Goal: Entertainment & Leisure: Consume media (video, audio)

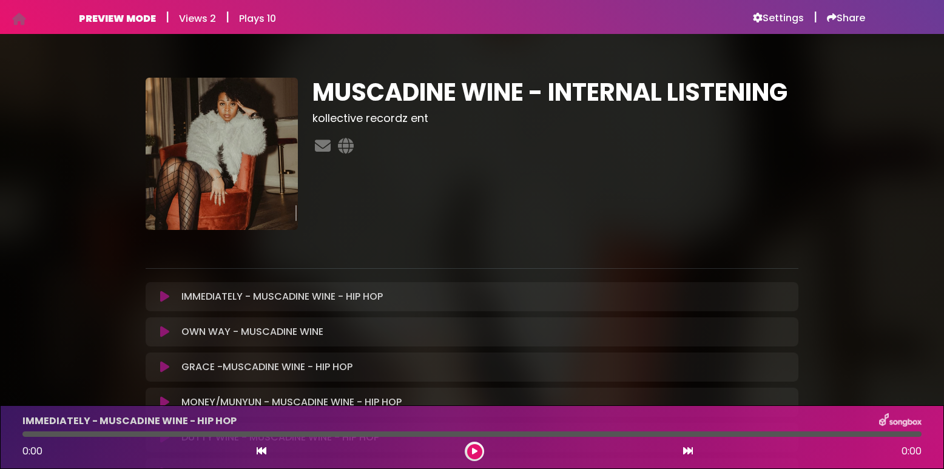
click at [165, 333] on icon at bounding box center [164, 332] width 9 height 12
click at [161, 326] on icon at bounding box center [164, 332] width 9 height 12
click at [477, 450] on button at bounding box center [474, 451] width 15 height 15
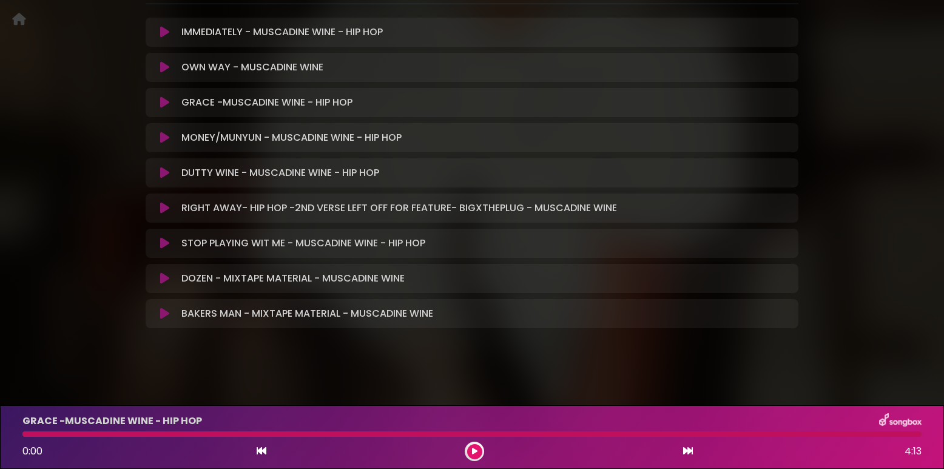
scroll to position [267, 0]
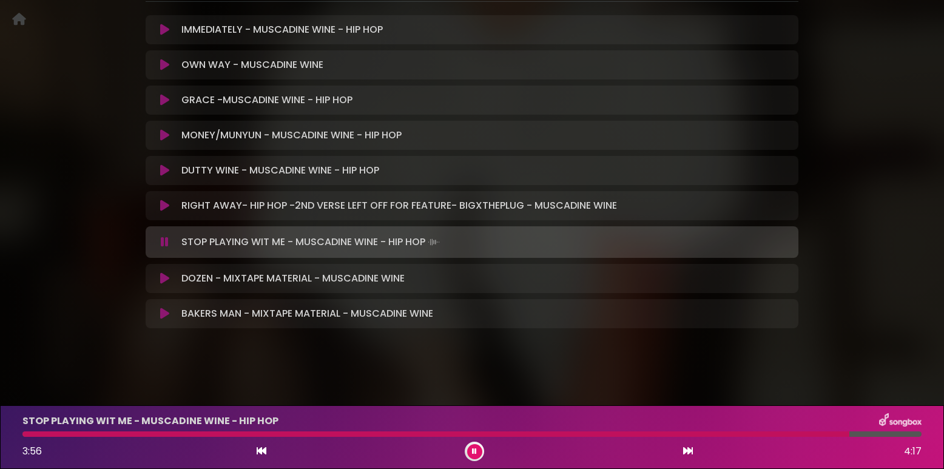
click at [162, 278] on icon at bounding box center [164, 278] width 9 height 12
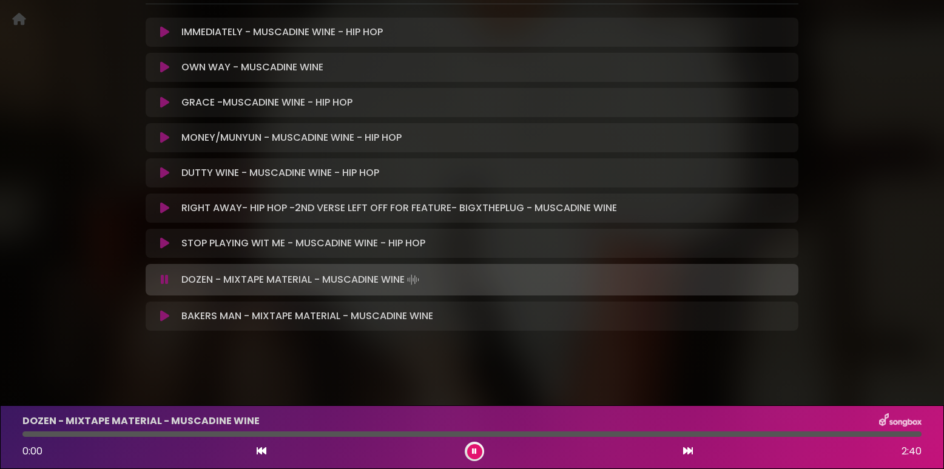
click at [167, 278] on icon at bounding box center [165, 280] width 8 height 12
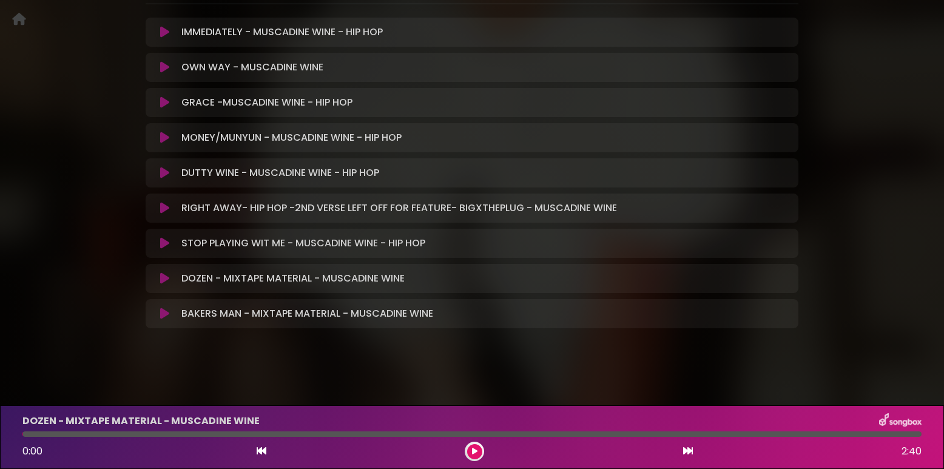
drag, startPoint x: 164, startPoint y: 277, endPoint x: 218, endPoint y: 293, distance: 57.0
click at [164, 277] on icon at bounding box center [164, 278] width 9 height 12
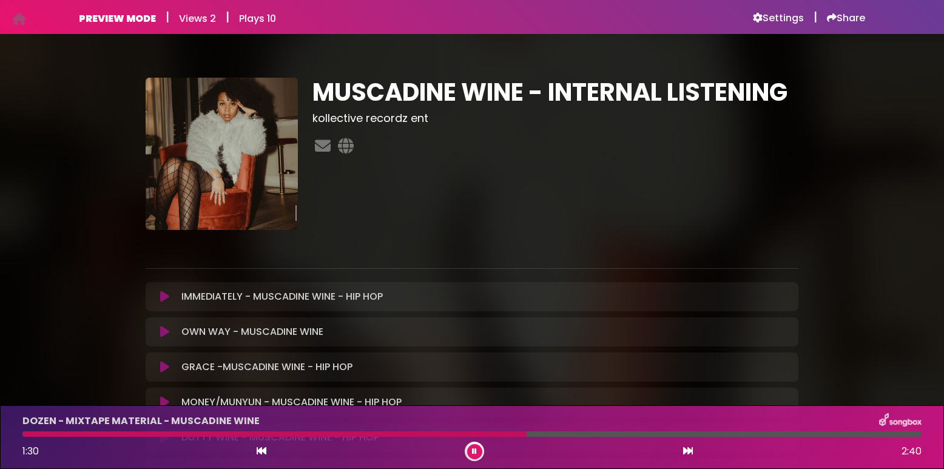
scroll to position [1, 0]
